Goal: Task Accomplishment & Management: Complete application form

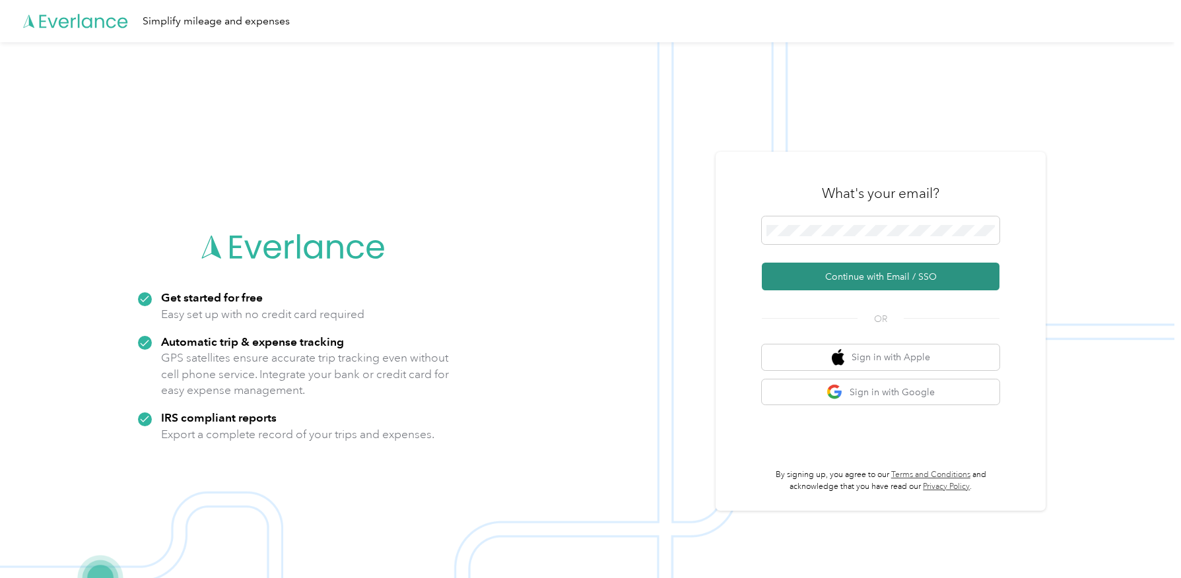
click at [868, 274] on button "Continue with Email / SSO" at bounding box center [881, 277] width 238 height 28
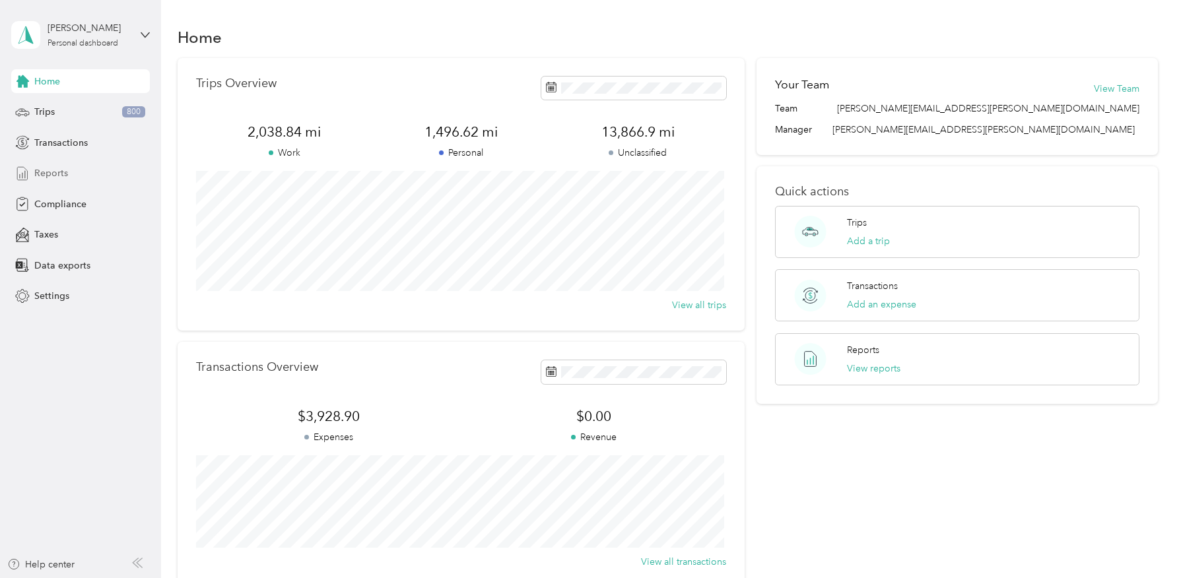
click at [48, 169] on span "Reports" at bounding box center [51, 173] width 34 height 14
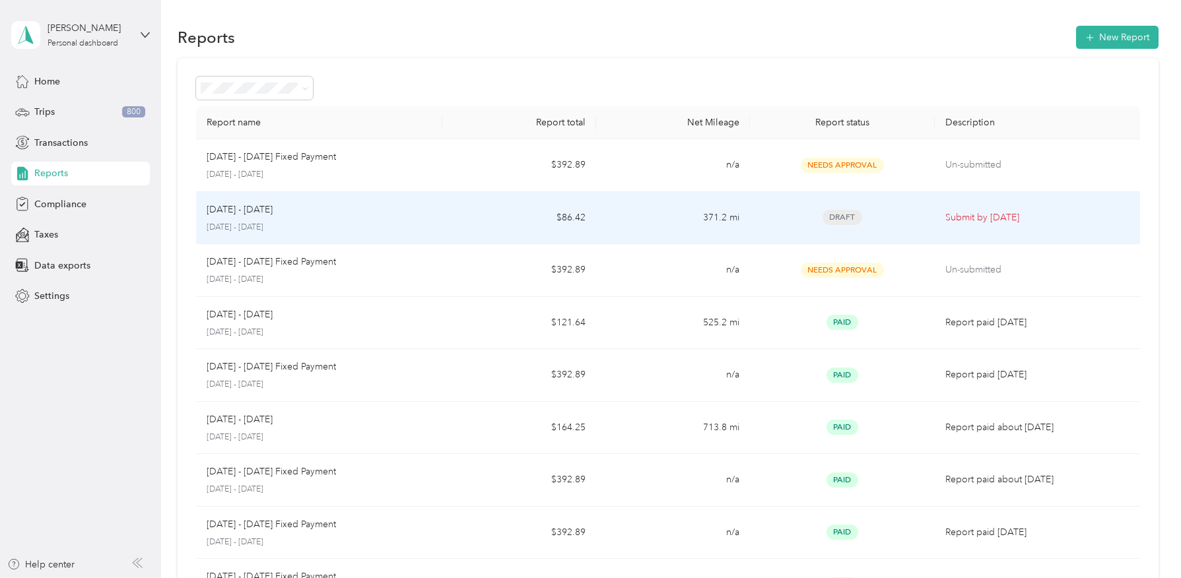
click at [362, 212] on div "Aug 1 - 31, 2025" at bounding box center [319, 210] width 225 height 15
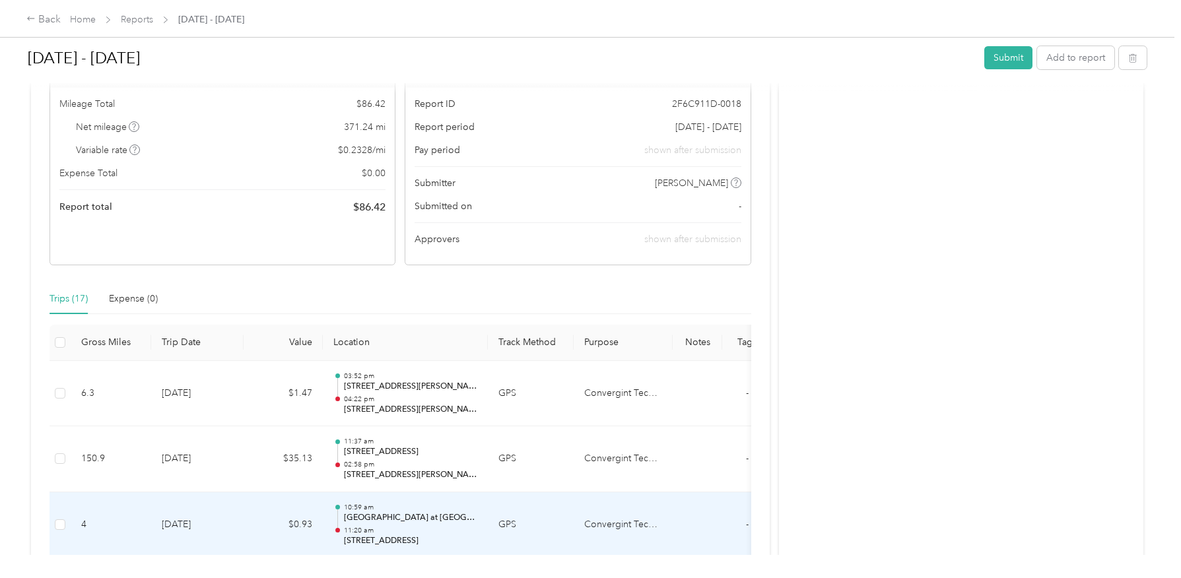
scroll to position [66, 0]
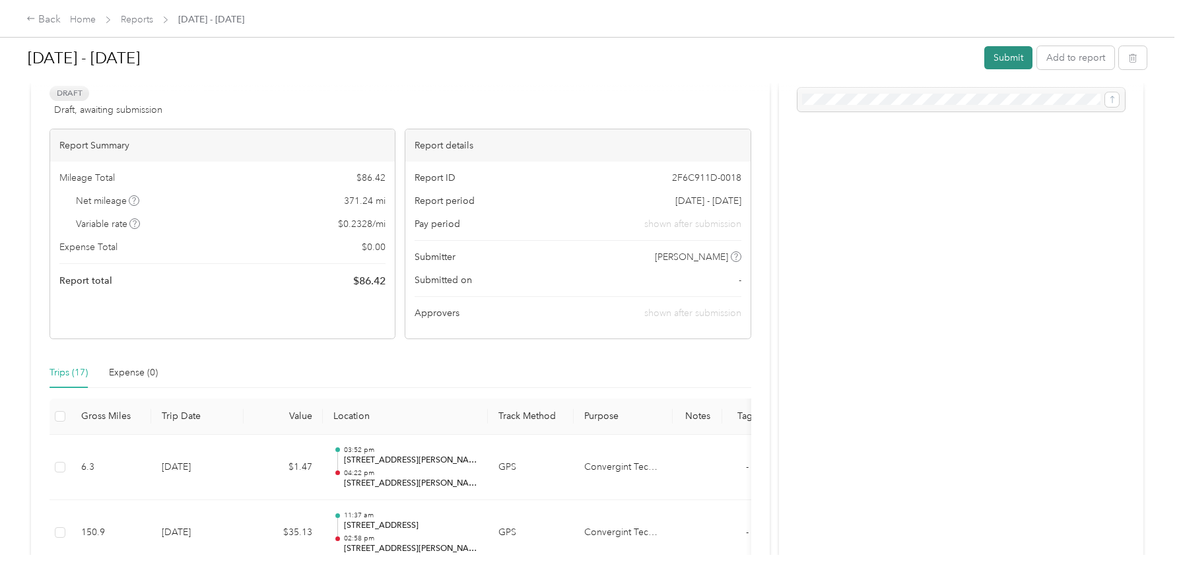
click at [1013, 57] on button "Submit" at bounding box center [1008, 57] width 48 height 23
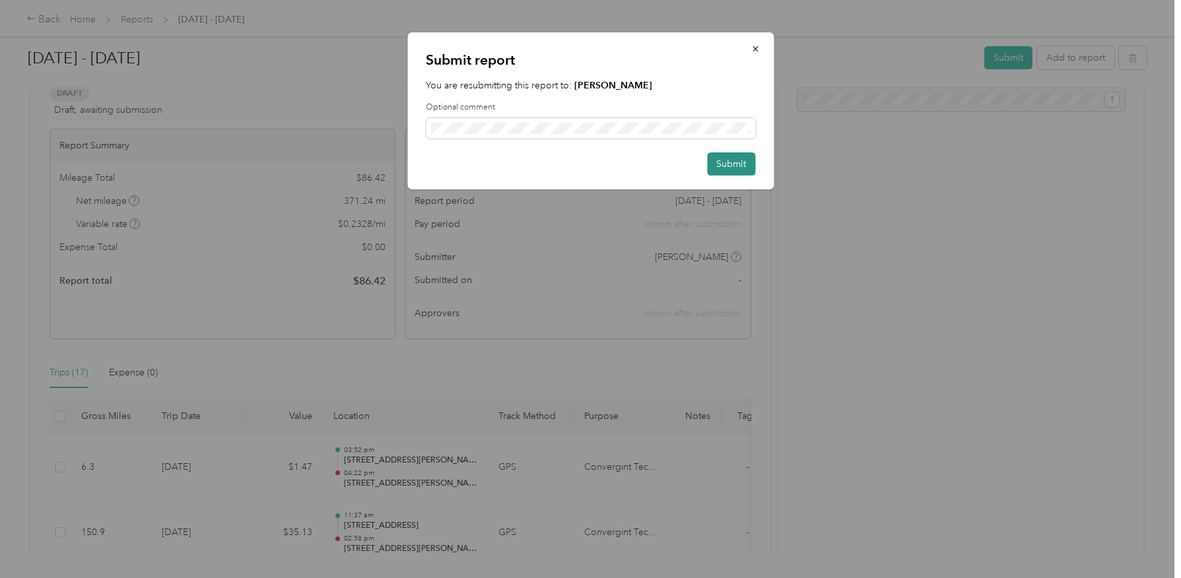
click at [721, 164] on button "Submit" at bounding box center [731, 163] width 48 height 23
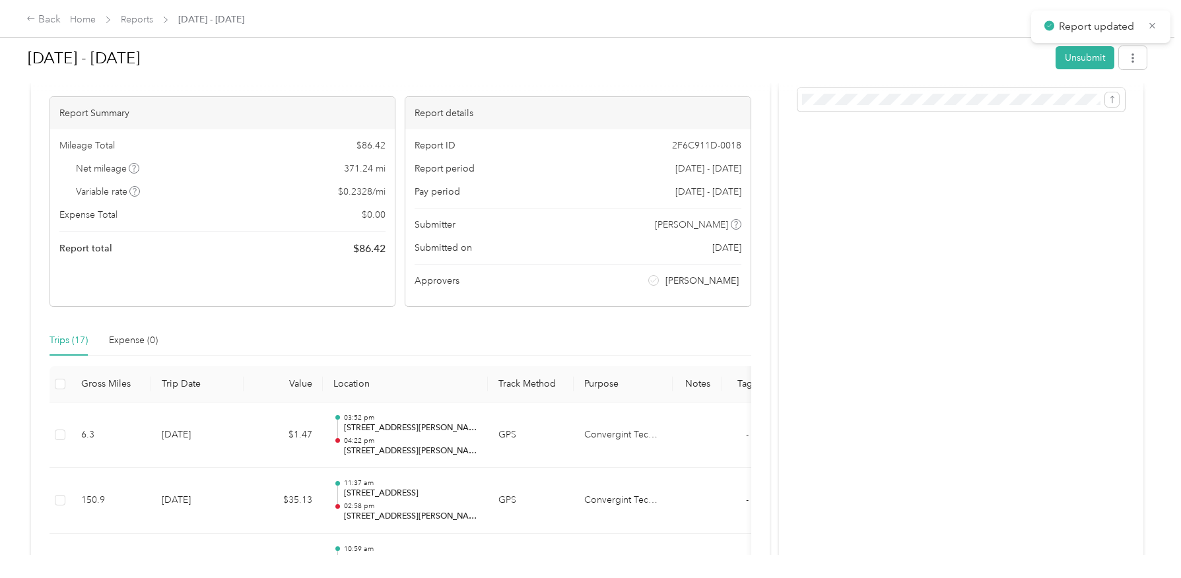
scroll to position [85, 0]
